Goal: Check status: Check status

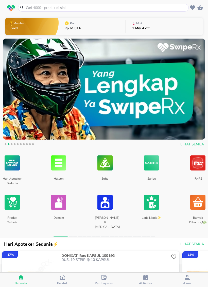
click at [145, 283] on span "Aktivitas" at bounding box center [145, 283] width 13 height 4
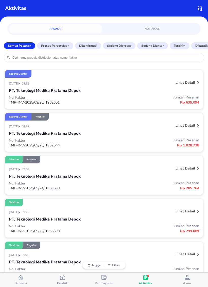
click at [190, 128] on p "Lihat detail" at bounding box center [185, 125] width 20 height 5
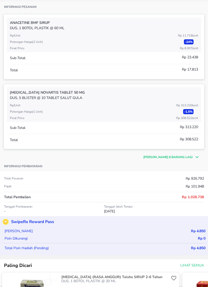
scroll to position [117, 0]
click at [166, 156] on p "[PERSON_NAME] 8 barang lagi" at bounding box center [167, 156] width 49 height 5
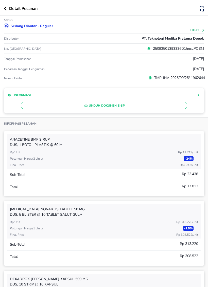
scroll to position [0, 0]
click at [6, 10] on icon "button" at bounding box center [5, 9] width 3 height 4
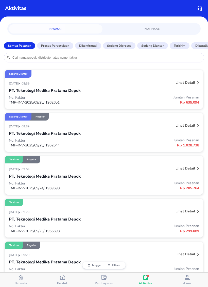
click at [189, 84] on p "Lihat detail" at bounding box center [185, 82] width 20 height 5
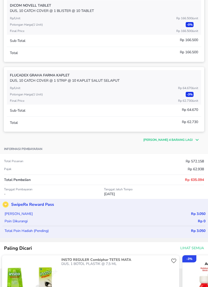
scroll to position [158, 0]
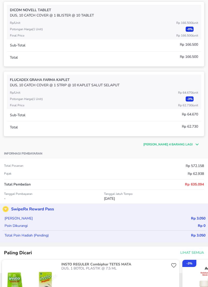
click at [154, 146] on p "[PERSON_NAME] 4 barang lagi" at bounding box center [167, 144] width 49 height 5
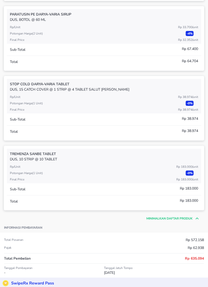
scroll to position [363, 0]
